Goal: Transaction & Acquisition: Purchase product/service

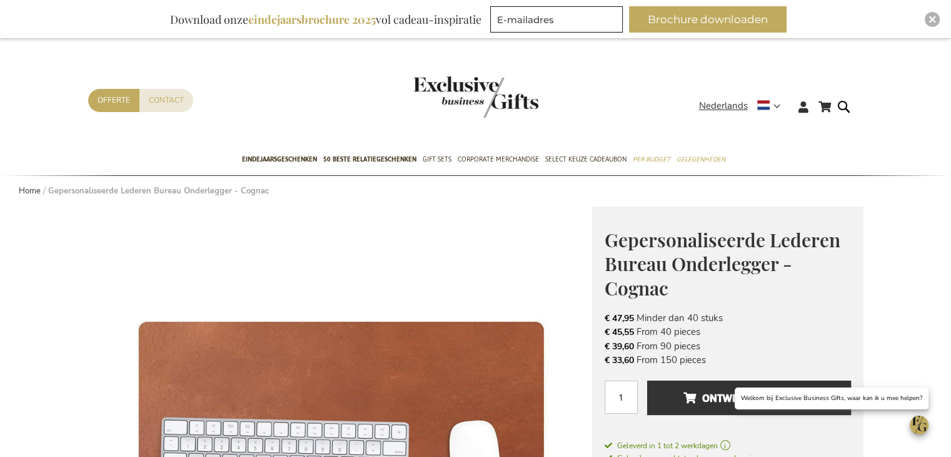
click at [190, 192] on strong "Gepersonaliseerde Lederen Bureau Onderlegger - Cognac" at bounding box center [158, 190] width 221 height 11
click at [190, 191] on strong "Gepersonaliseerde Lederen Bureau Onderlegger - Cognac" at bounding box center [158, 190] width 221 height 11
click at [180, 191] on strong "Gepersonaliseerde Lederen Bureau Onderlegger - Cognac" at bounding box center [158, 190] width 221 height 11
click at [161, 191] on strong "Gepersonaliseerde Lederen Bureau Onderlegger - Cognac" at bounding box center [158, 190] width 221 height 11
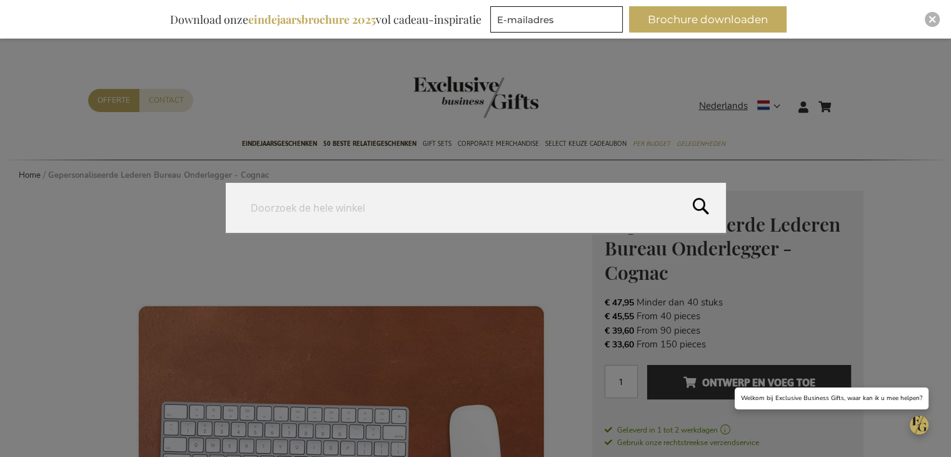
click at [843, 99] on form "Search Search" at bounding box center [847, 99] width 13 height 0
type input "onderlegger"
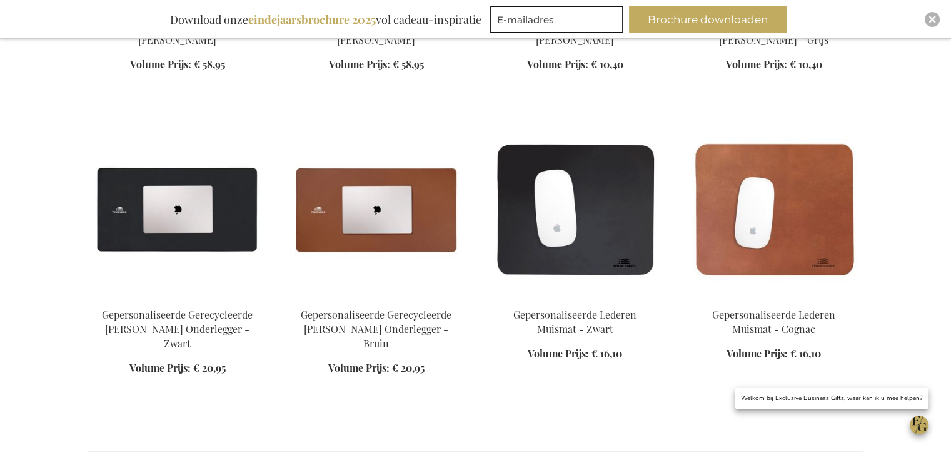
scroll to position [977, 0]
